Goal: Information Seeking & Learning: Learn about a topic

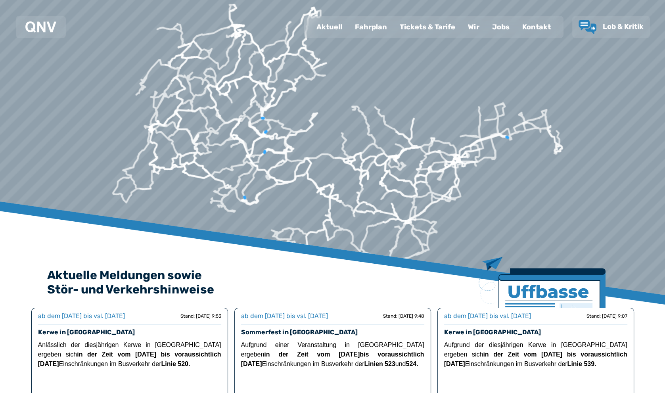
click at [376, 26] on div "Fahrplan" at bounding box center [371, 27] width 45 height 21
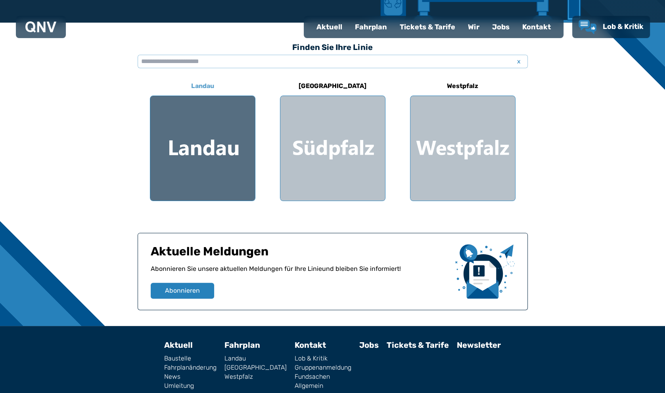
scroll to position [210, 0]
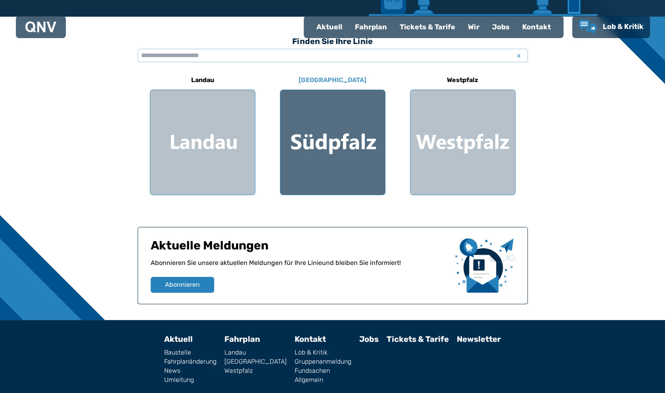
click at [325, 141] on div at bounding box center [333, 142] width 105 height 105
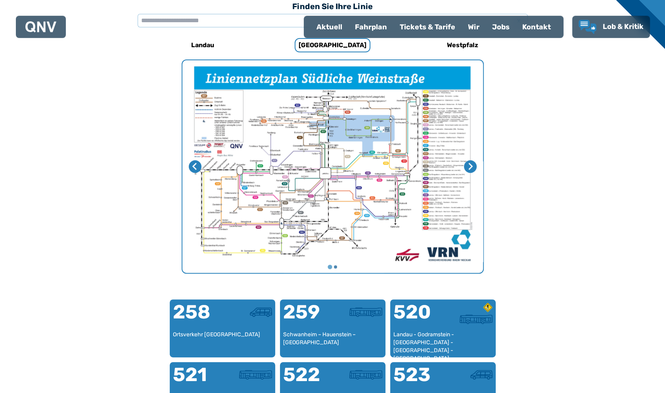
scroll to position [244, 0]
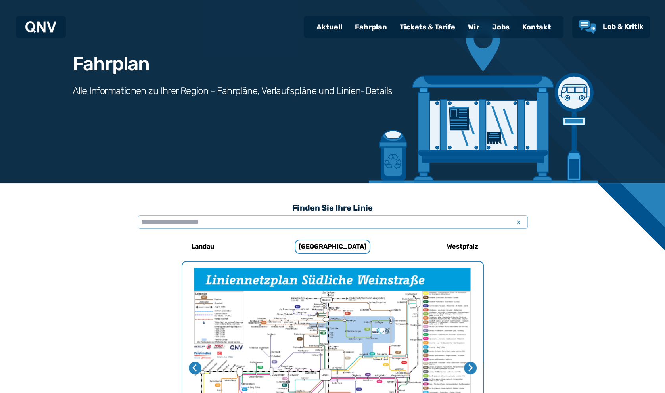
scroll to position [35, 0]
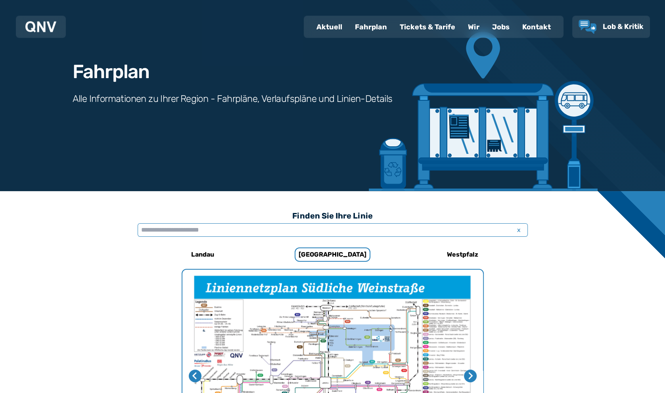
click at [179, 231] on input "text" at bounding box center [333, 229] width 390 height 13
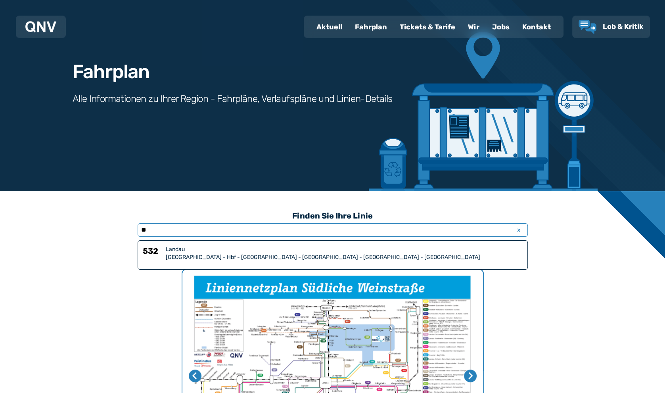
type input "*"
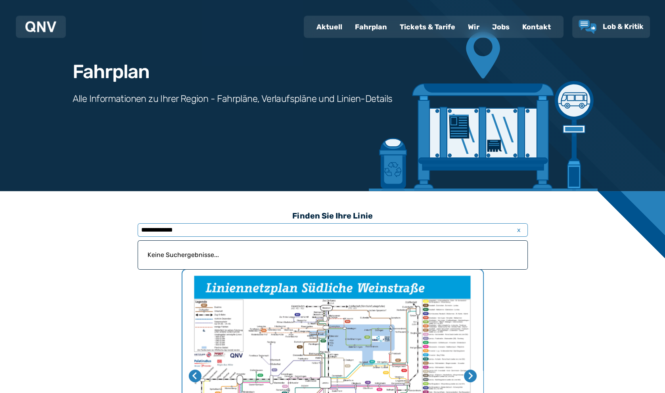
type input "**********"
click at [419, 27] on div "Tickets & Tarife" at bounding box center [428, 27] width 68 height 21
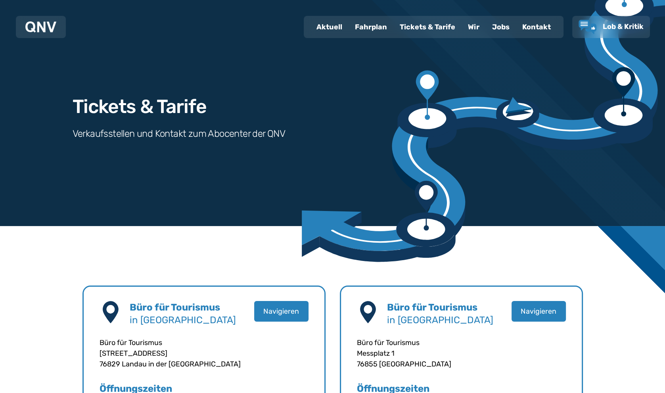
click at [372, 31] on div "Fahrplan" at bounding box center [371, 27] width 45 height 21
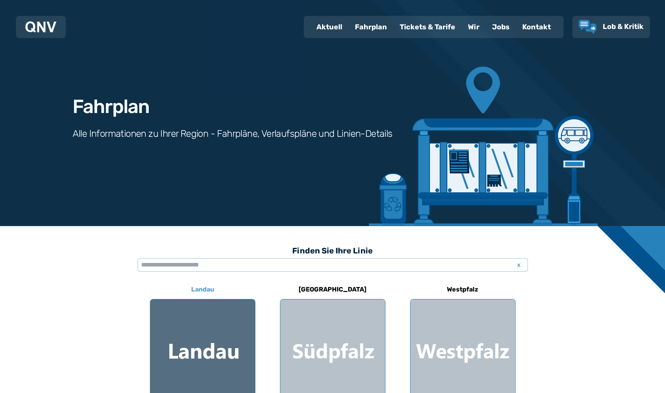
click at [218, 353] on div at bounding box center [202, 352] width 105 height 105
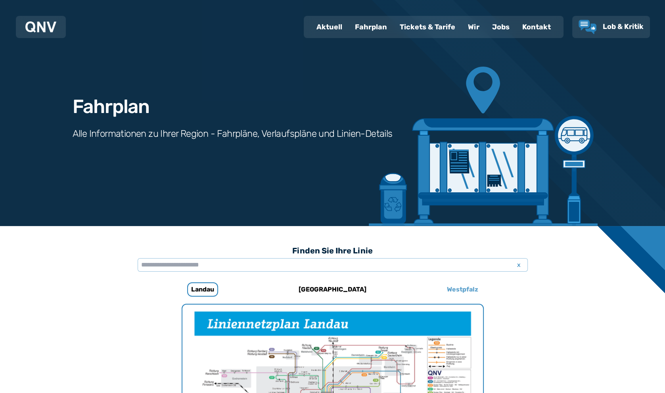
click at [463, 290] on h6 "Westpfalz" at bounding box center [463, 289] width 38 height 13
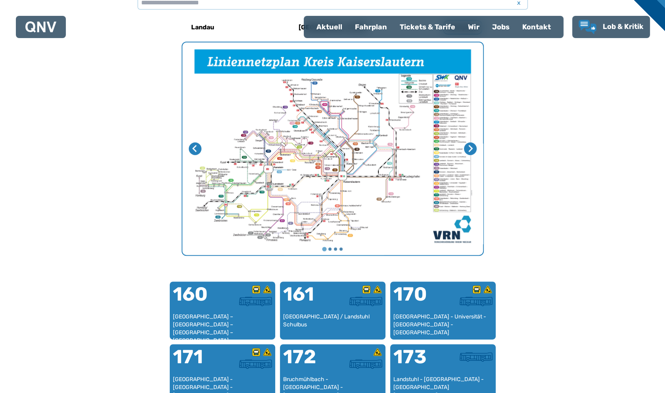
scroll to position [181, 0]
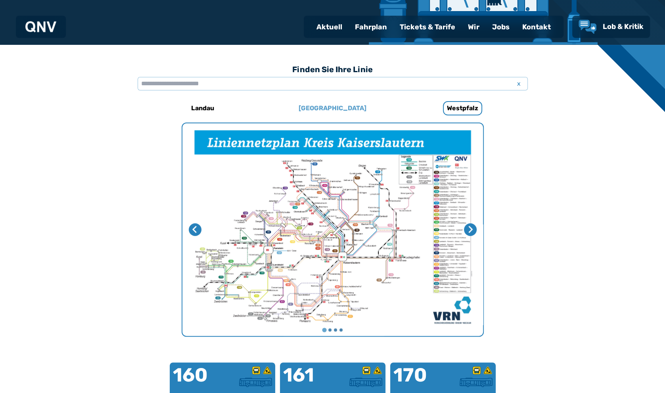
click at [333, 104] on h6 "[GEOGRAPHIC_DATA]" at bounding box center [333, 108] width 74 height 13
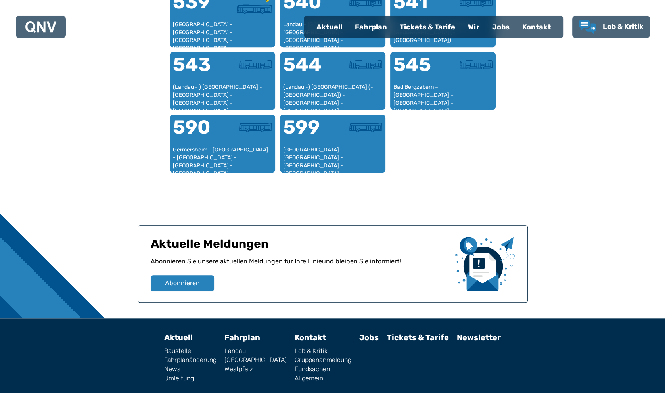
scroll to position [810, 0]
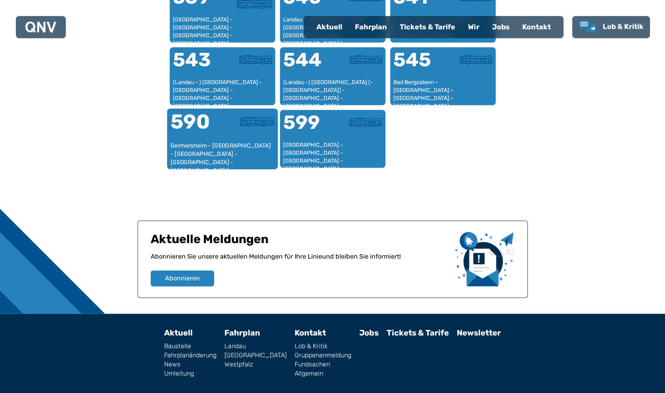
click at [204, 139] on div "590" at bounding box center [196, 127] width 52 height 30
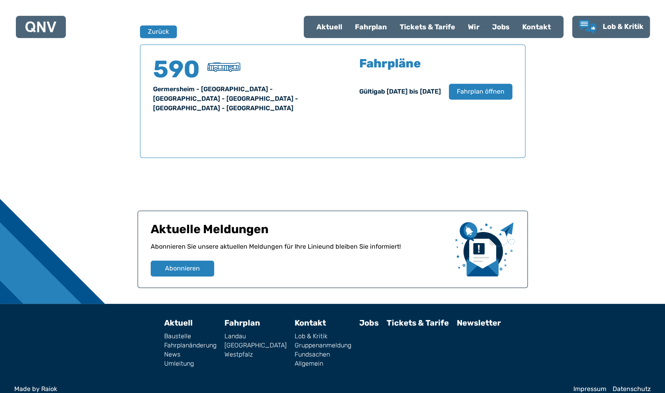
scroll to position [519, 0]
click at [472, 92] on span "Fahrplan öffnen" at bounding box center [480, 91] width 48 height 10
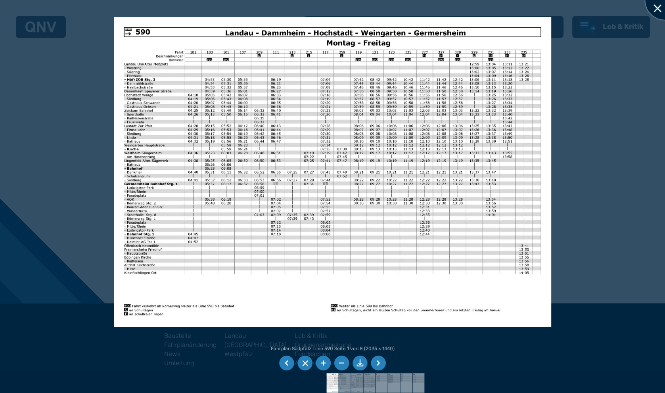
click at [662, 7] on div at bounding box center [666, 0] width 40 height 40
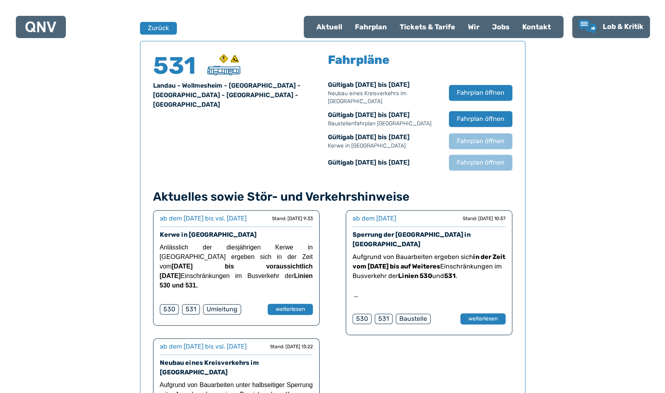
scroll to position [523, 0]
